Goal: Transaction & Acquisition: Subscribe to service/newsletter

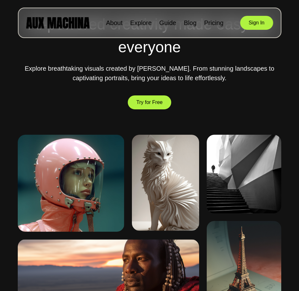
scroll to position [253, 0]
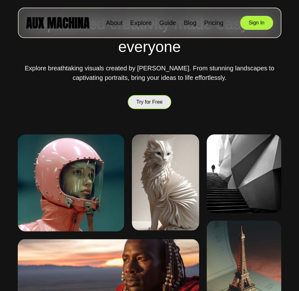
click at [144, 100] on button "Try for Free" at bounding box center [149, 102] width 43 height 16
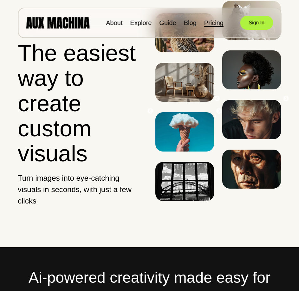
click at [209, 20] on link "Pricing" at bounding box center [213, 22] width 19 height 7
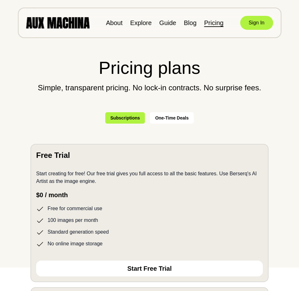
scroll to position [63, 0]
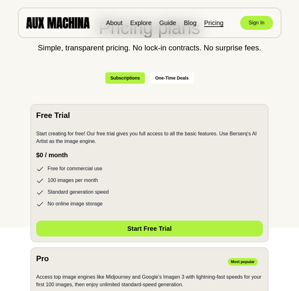
click at [150, 230] on button "Start Free Trial" at bounding box center [149, 228] width 226 height 16
